Goal: Ask a question: Seek information or help from site administrators or community

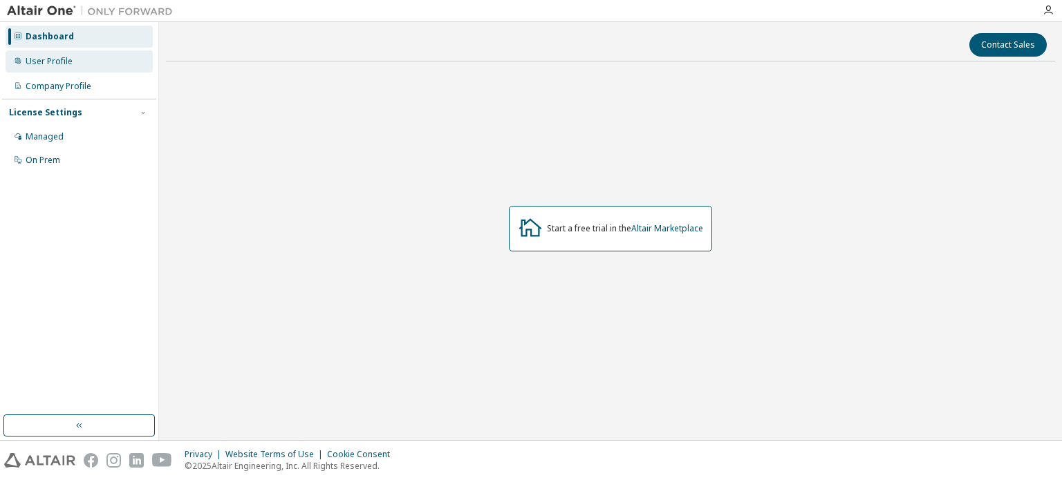
click at [59, 60] on div "User Profile" at bounding box center [49, 61] width 47 height 11
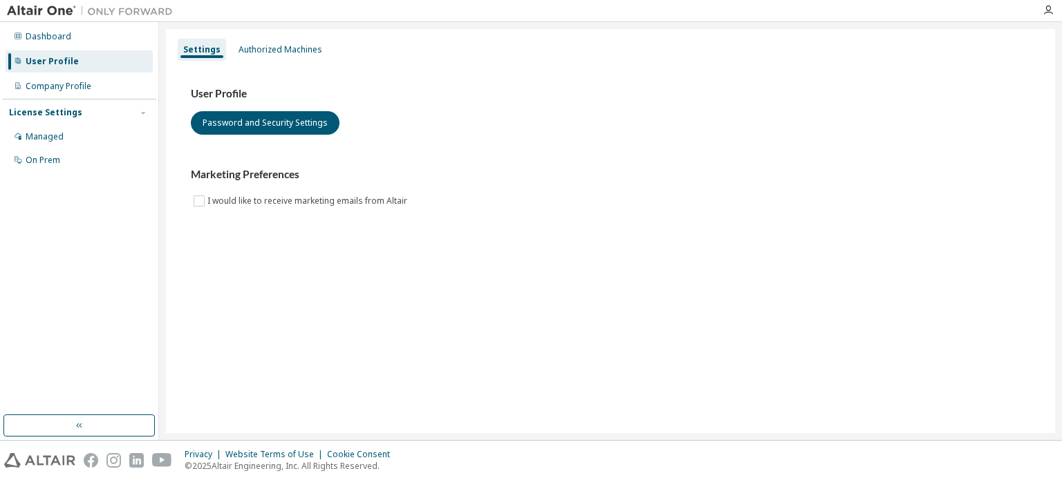
click at [61, 73] on div "Dashboard User Profile Company Profile License Settings Managed On Prem" at bounding box center [79, 98] width 154 height 149
click at [59, 82] on div "Company Profile" at bounding box center [59, 86] width 66 height 11
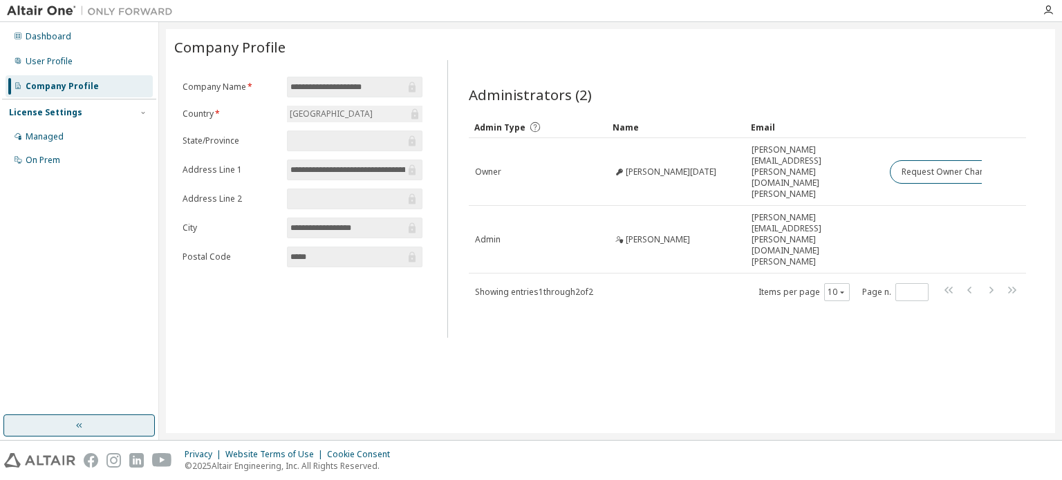
click at [104, 422] on button "button" at bounding box center [78, 426] width 151 height 22
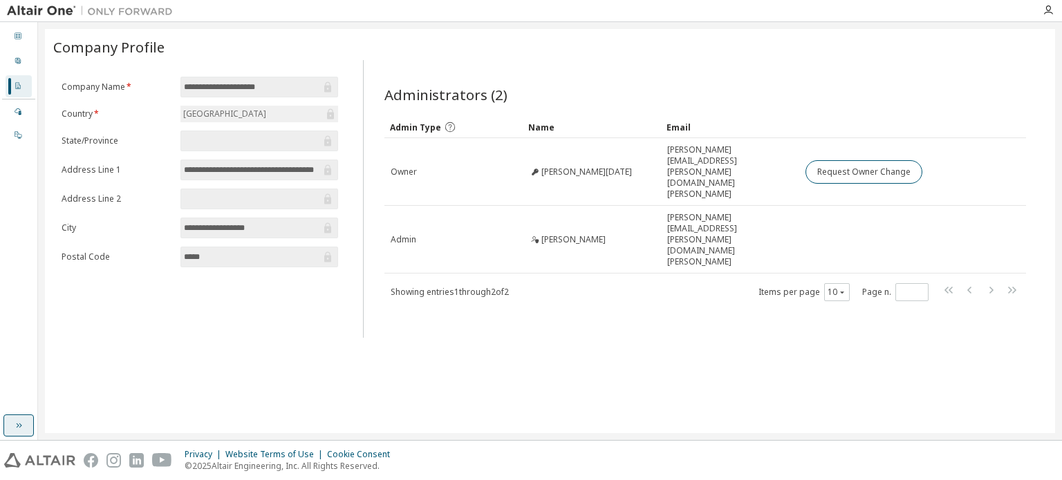
click at [33, 427] on button "button" at bounding box center [18, 426] width 30 height 22
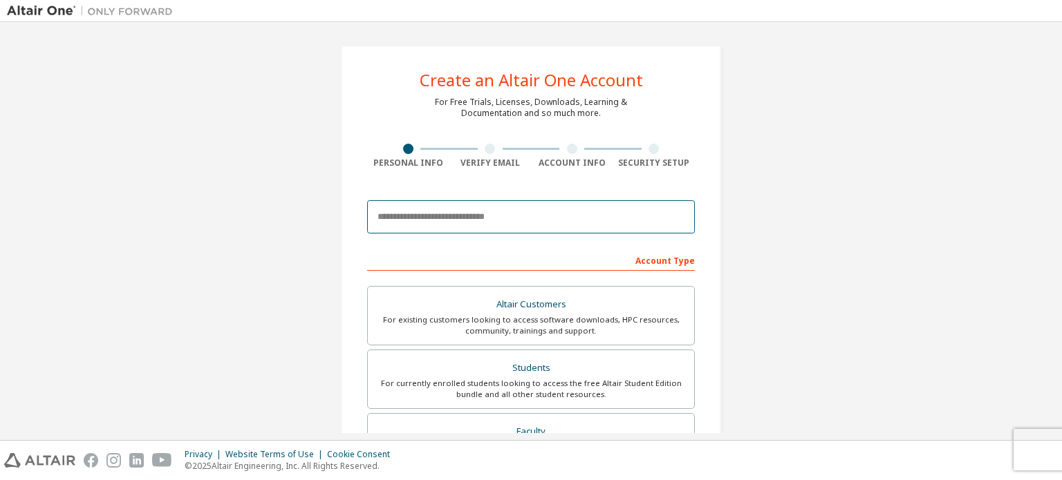
click at [463, 218] on input "email" at bounding box center [531, 216] width 328 height 33
click at [461, 218] on input "email" at bounding box center [531, 216] width 328 height 33
type input "**********"
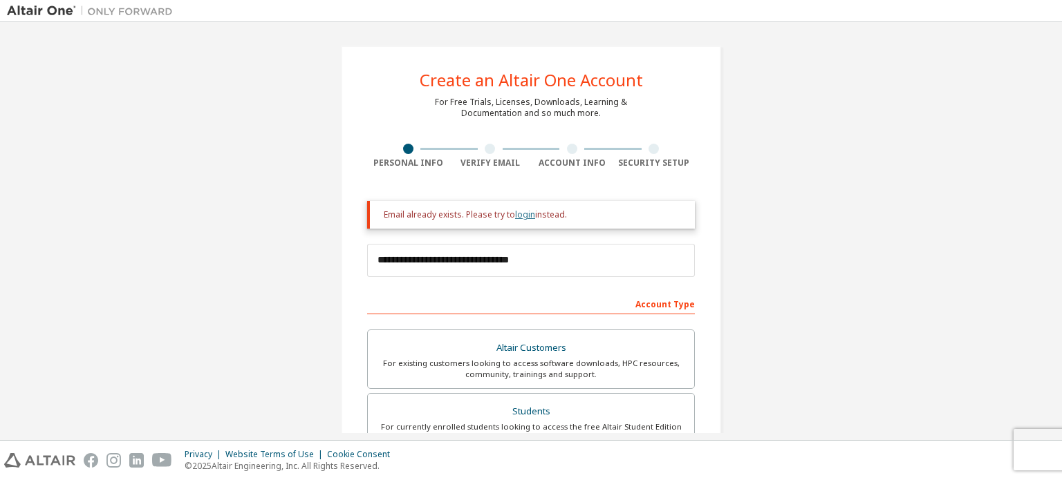
click at [526, 217] on link "login" at bounding box center [525, 215] width 20 height 12
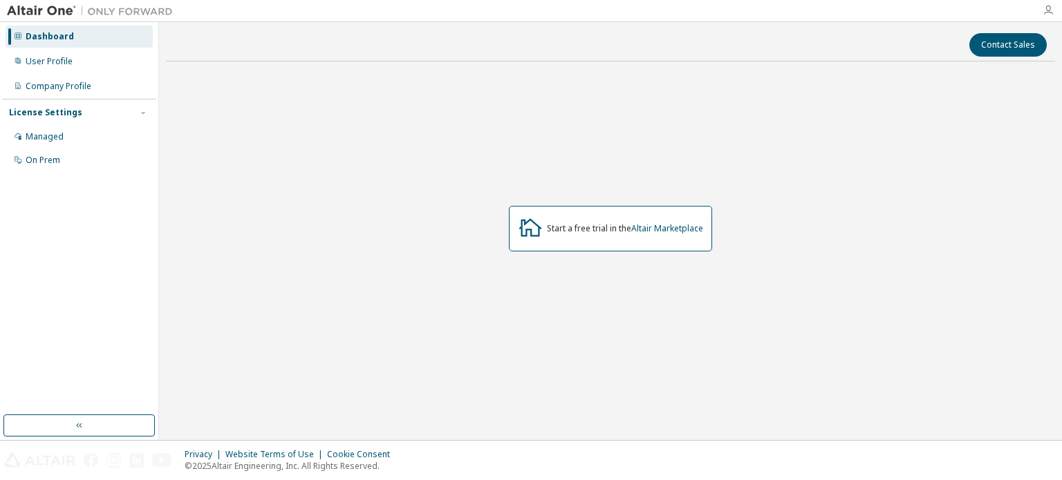
click at [1048, 8] on icon "button" at bounding box center [1048, 10] width 11 height 11
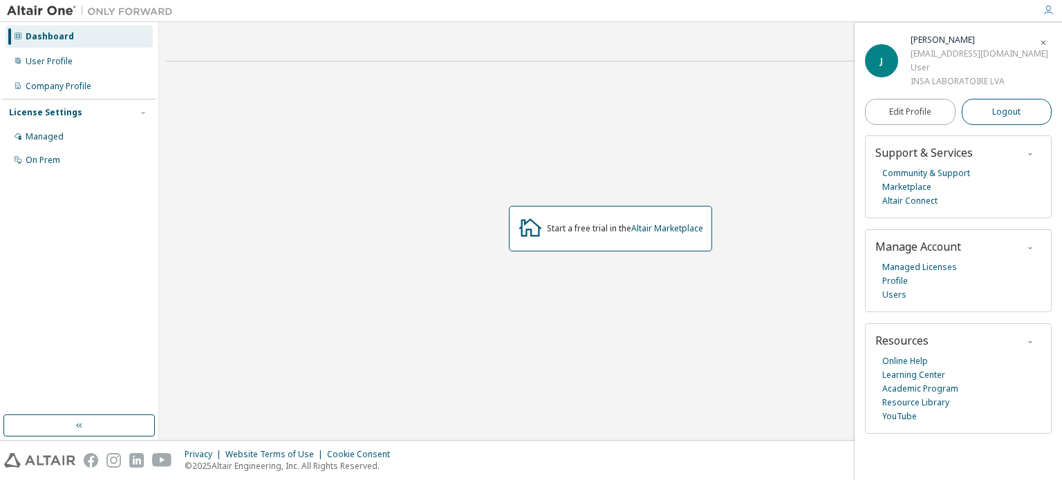
click at [992, 107] on span "Logout" at bounding box center [1006, 112] width 28 height 14
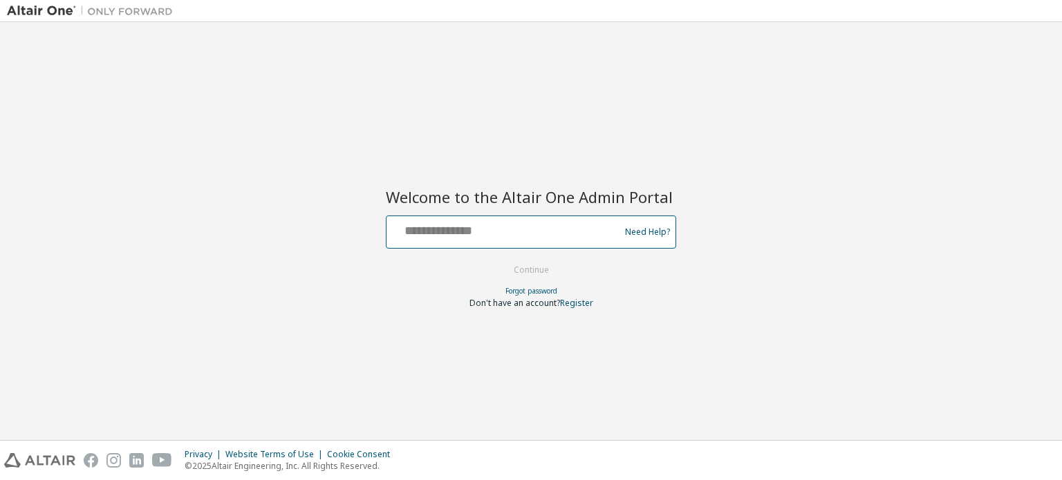
click at [530, 223] on input "text" at bounding box center [505, 229] width 226 height 20
click at [499, 260] on button "Continue" at bounding box center [531, 270] width 64 height 21
type input "**********"
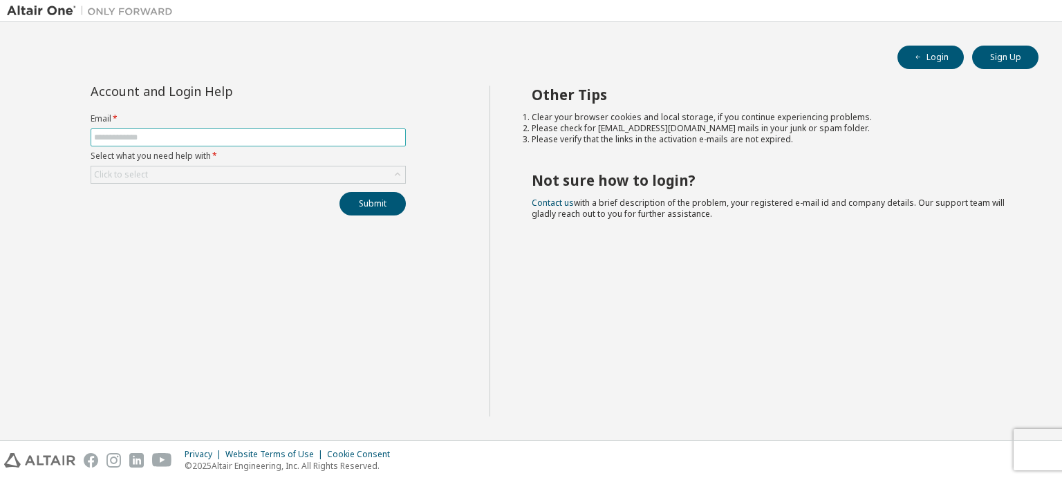
click at [261, 135] on input "text" at bounding box center [248, 137] width 308 height 11
type input "**********"
click at [256, 182] on div "Click to select" at bounding box center [248, 175] width 314 height 17
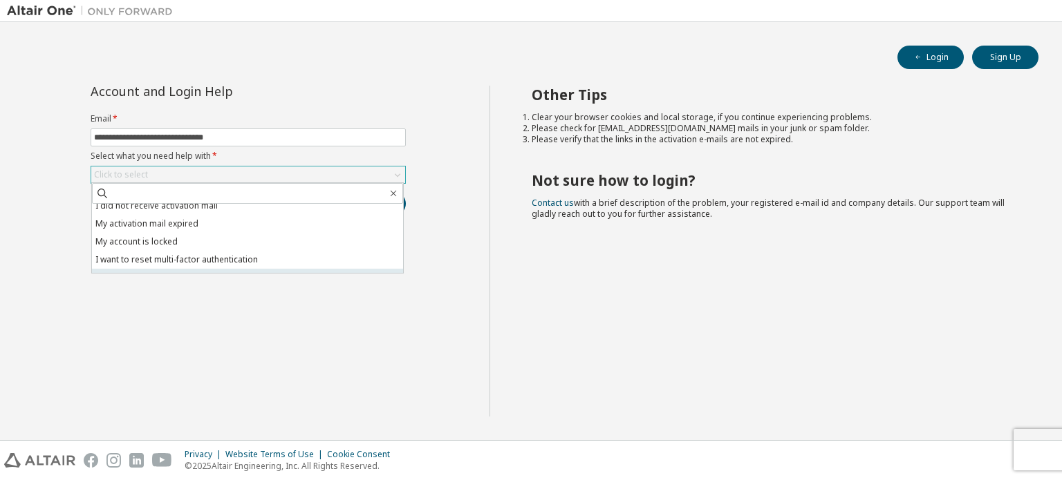
scroll to position [39, 0]
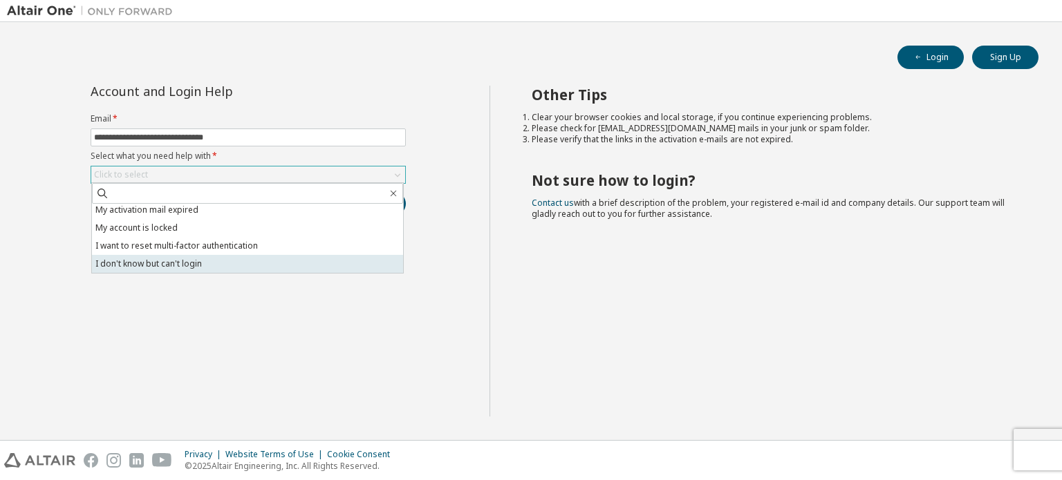
click at [215, 261] on li "I don't know but can't login" at bounding box center [247, 264] width 311 height 18
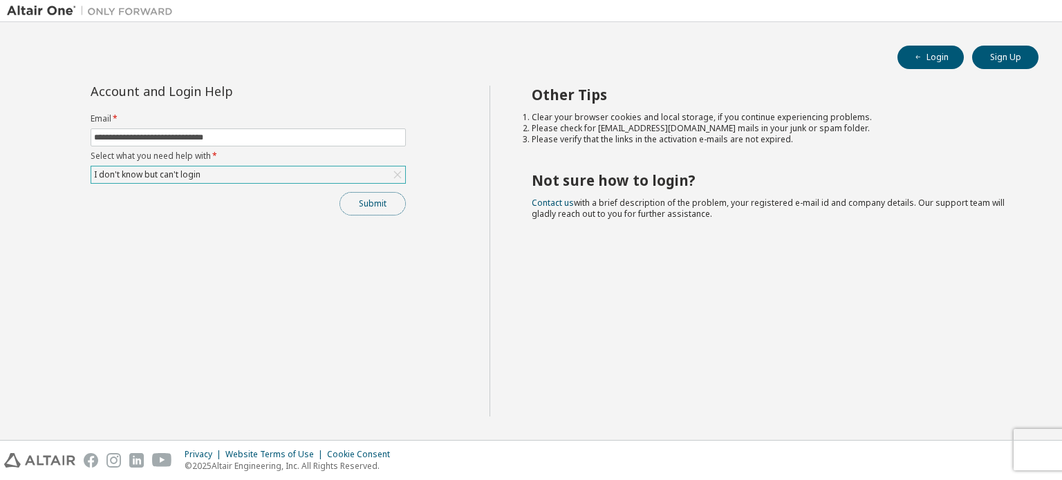
click at [365, 205] on button "Submit" at bounding box center [372, 204] width 66 height 24
